Goal: Find specific page/section: Find specific page/section

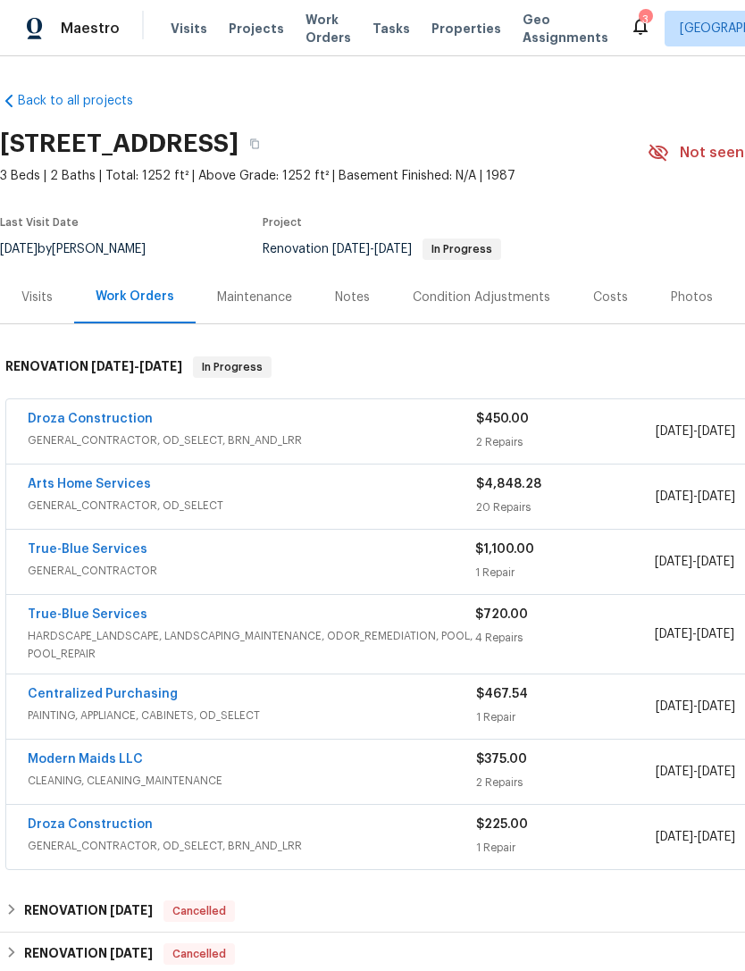
click at [668, 154] on icon at bounding box center [658, 152] width 20 height 17
click at [54, 414] on link "Droza Construction" at bounding box center [90, 419] width 125 height 13
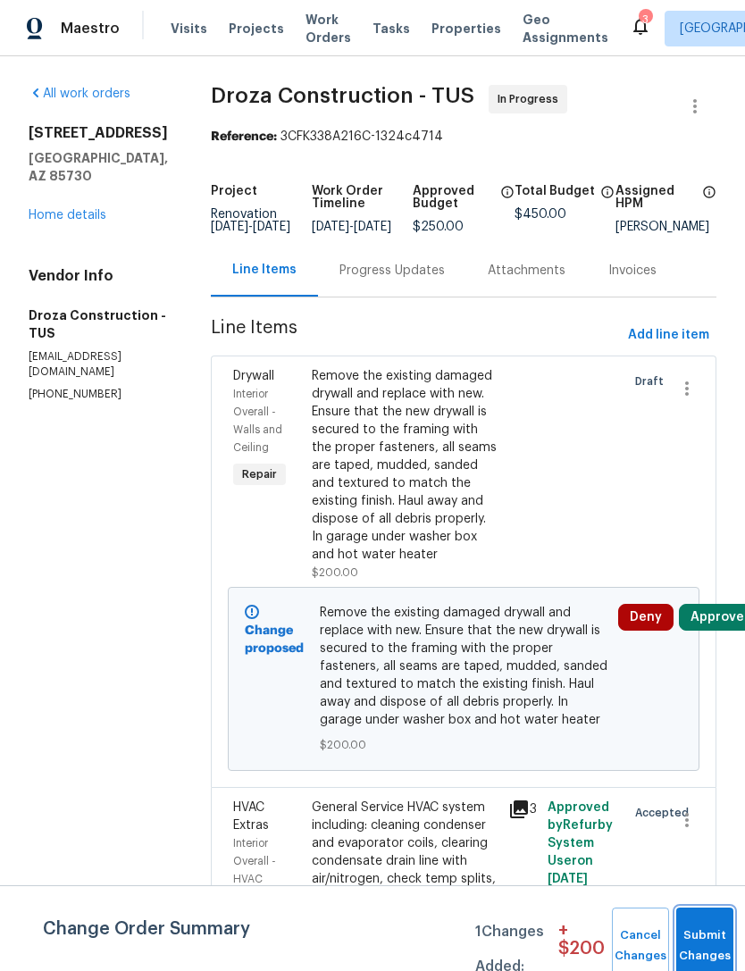
click at [704, 938] on button "Submit Changes" at bounding box center [704, 946] width 57 height 77
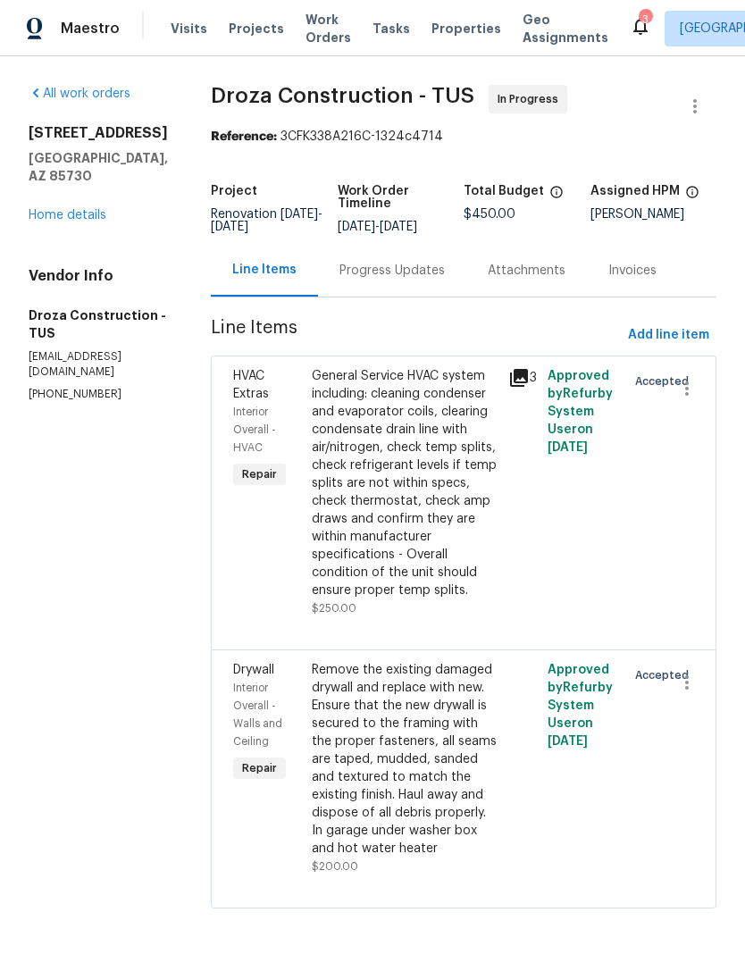
click at [73, 215] on link "Home details" at bounding box center [68, 215] width 78 height 13
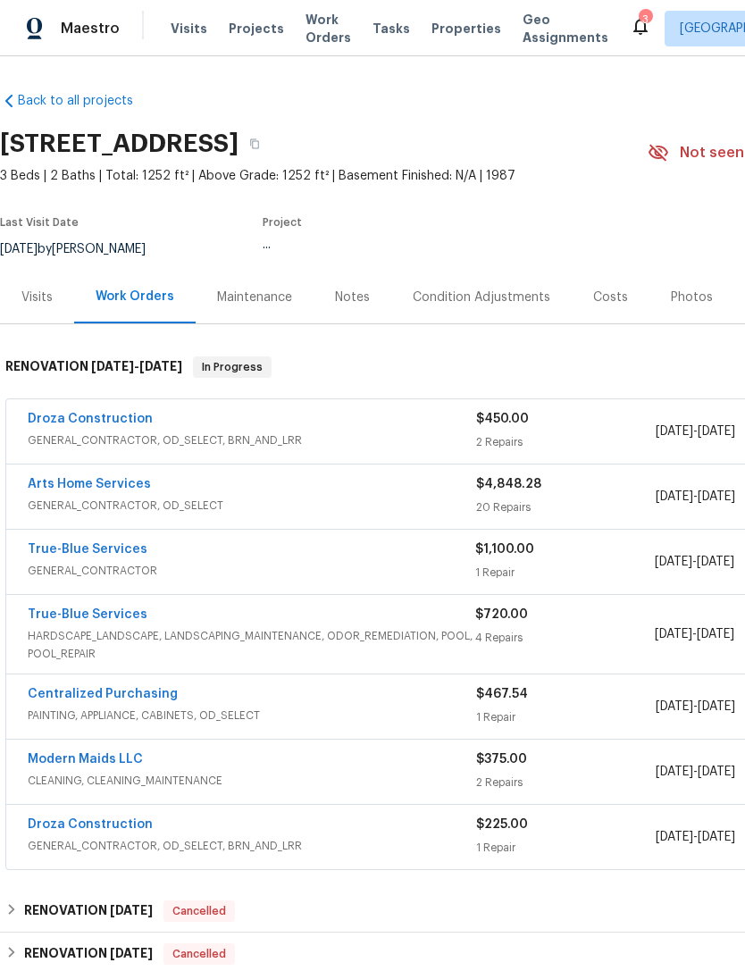
click at [606, 312] on div "Costs" at bounding box center [611, 297] width 78 height 53
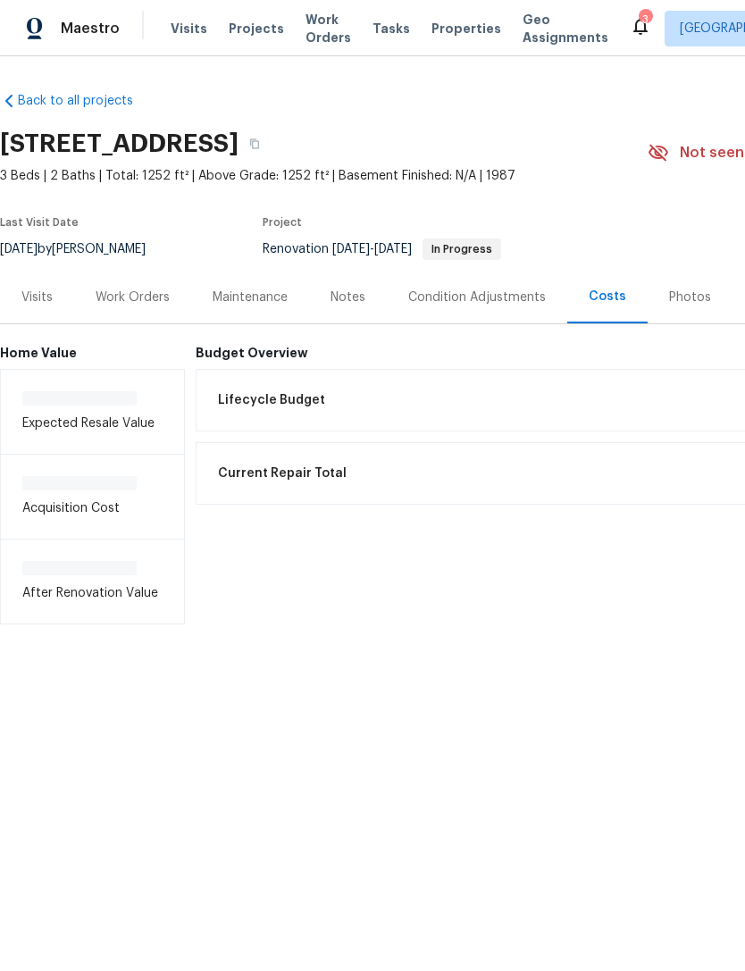
click at [687, 301] on div "Photos" at bounding box center [690, 298] width 42 height 18
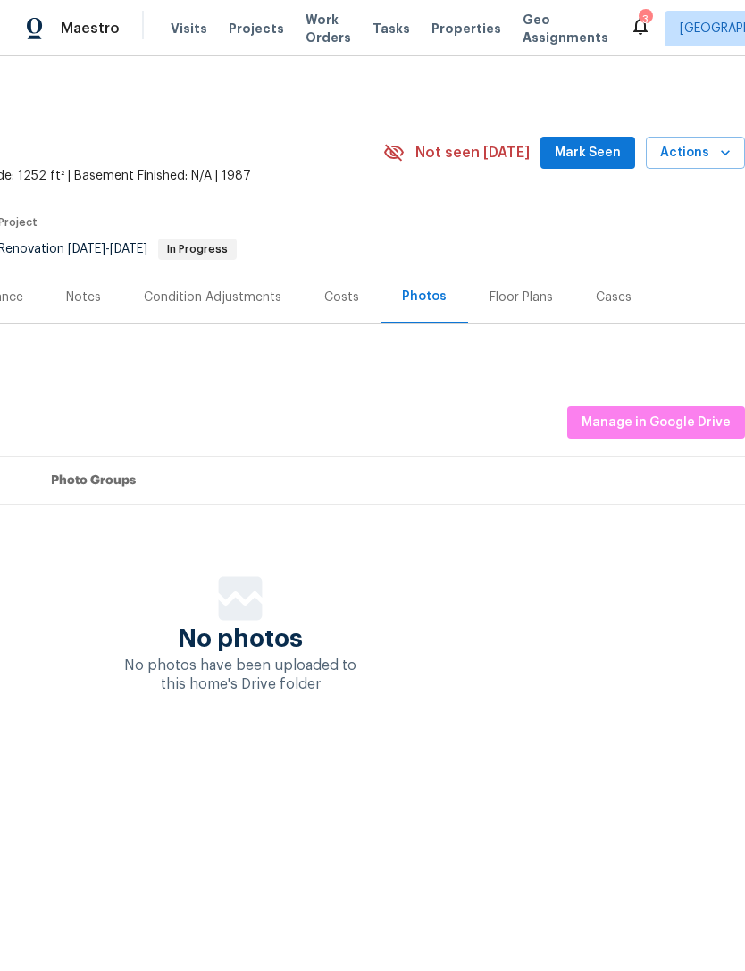
scroll to position [0, 264]
click at [648, 423] on span "Manage in Google Drive" at bounding box center [655, 423] width 149 height 22
